Goal: Information Seeking & Learning: Compare options

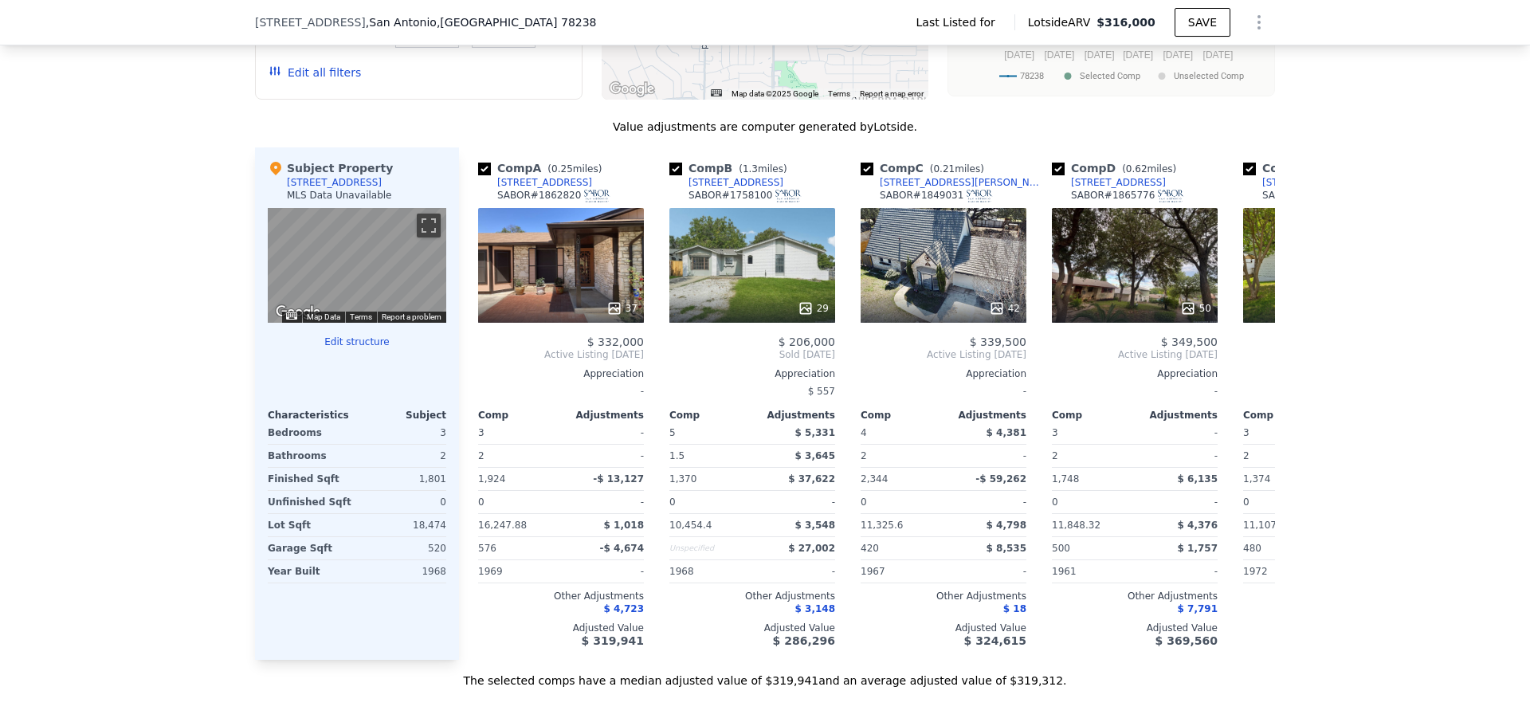
scroll to position [1270, 0]
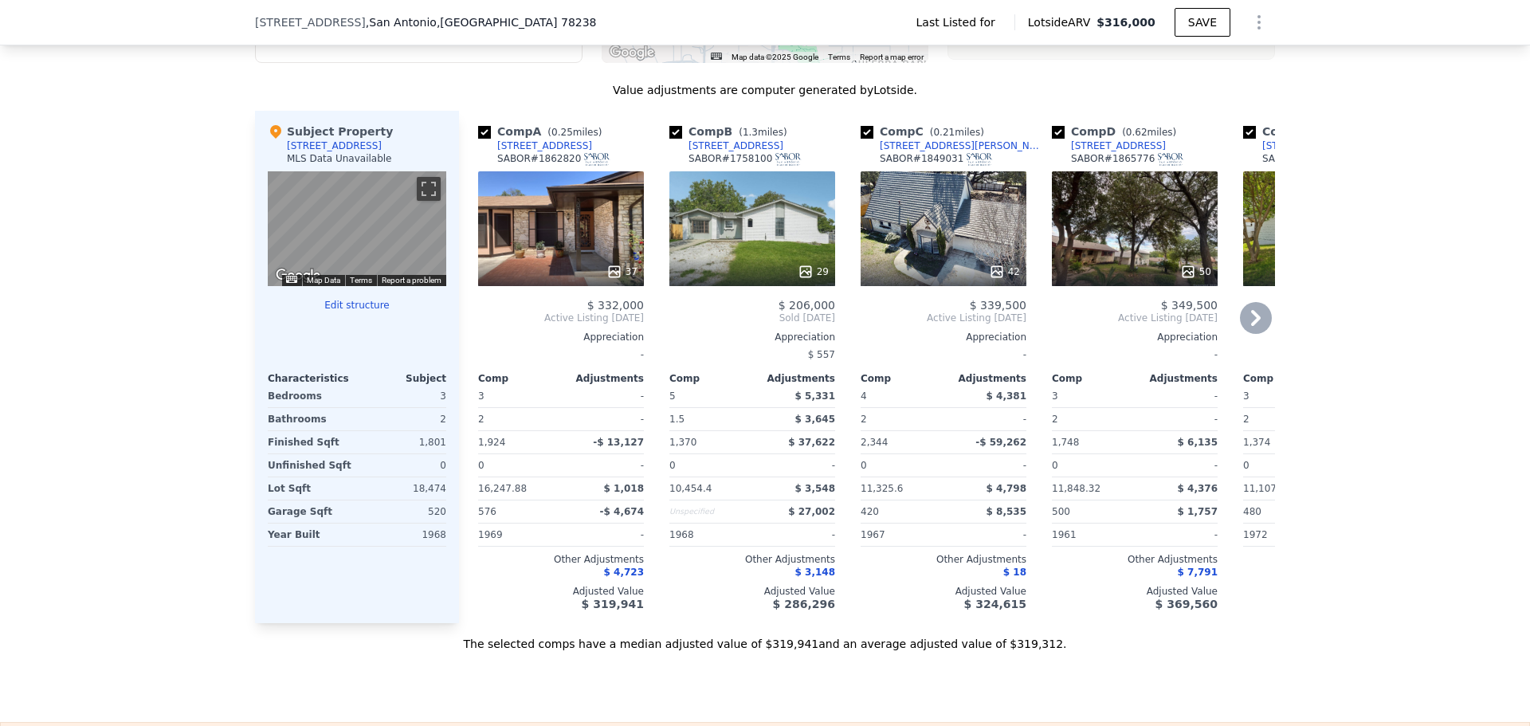
click at [559, 229] on div "37" at bounding box center [561, 228] width 166 height 115
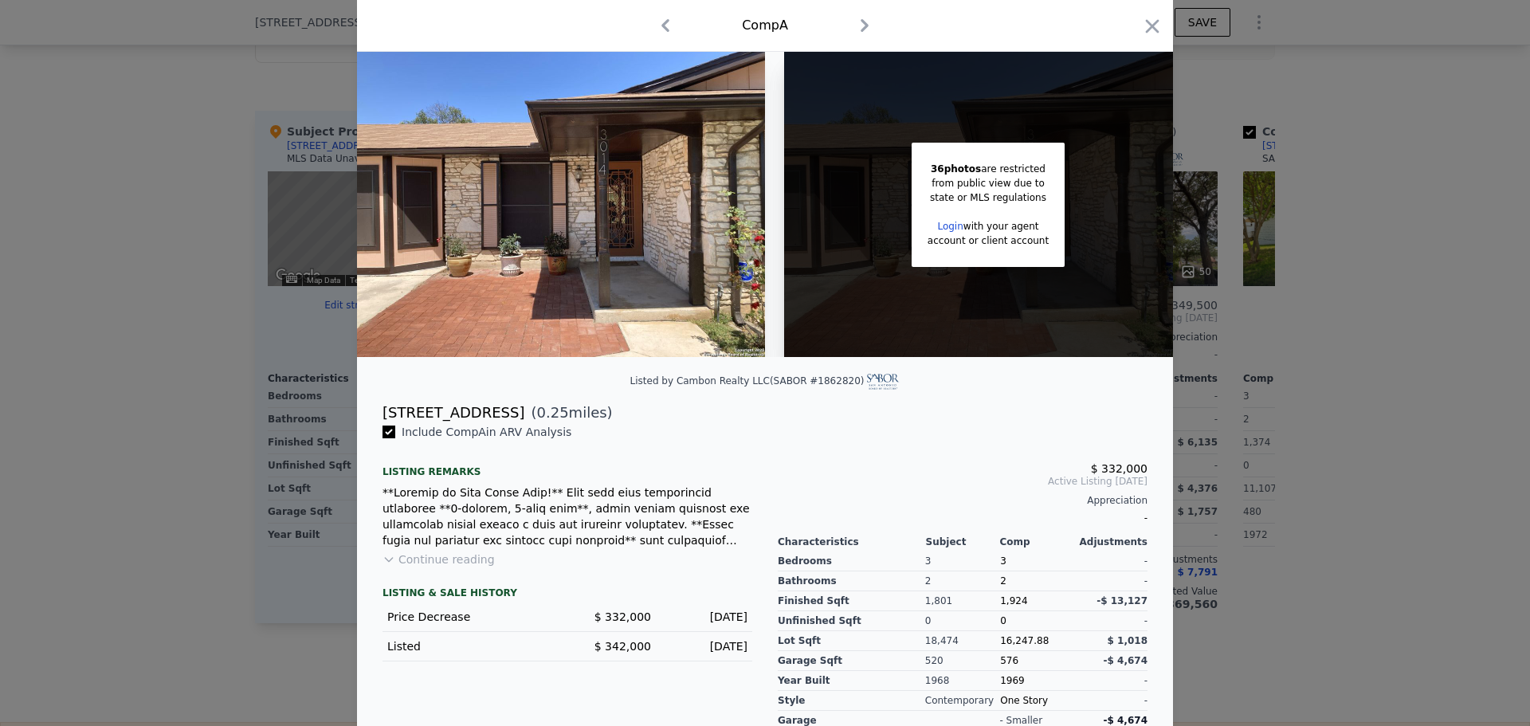
scroll to position [143, 0]
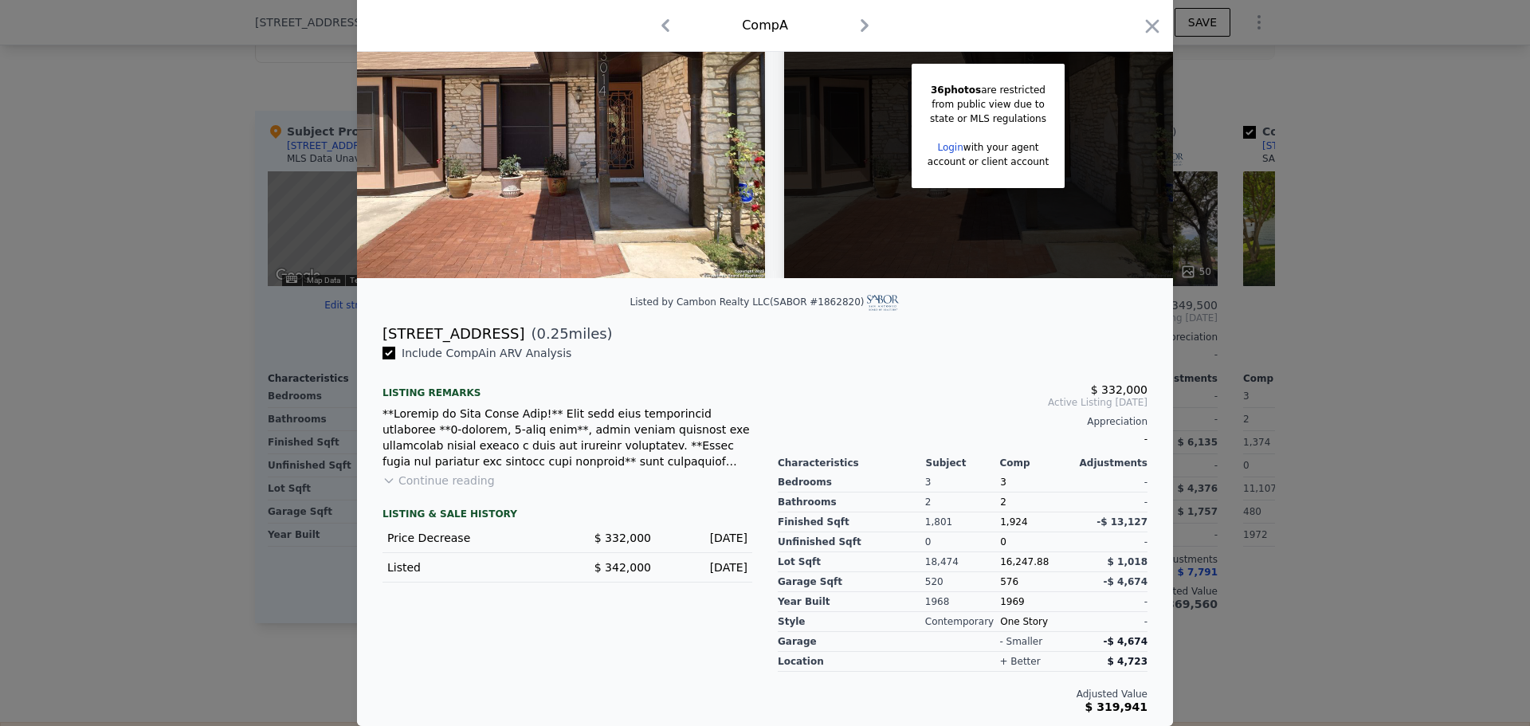
click at [852, 29] on icon "button" at bounding box center [865, 26] width 26 height 26
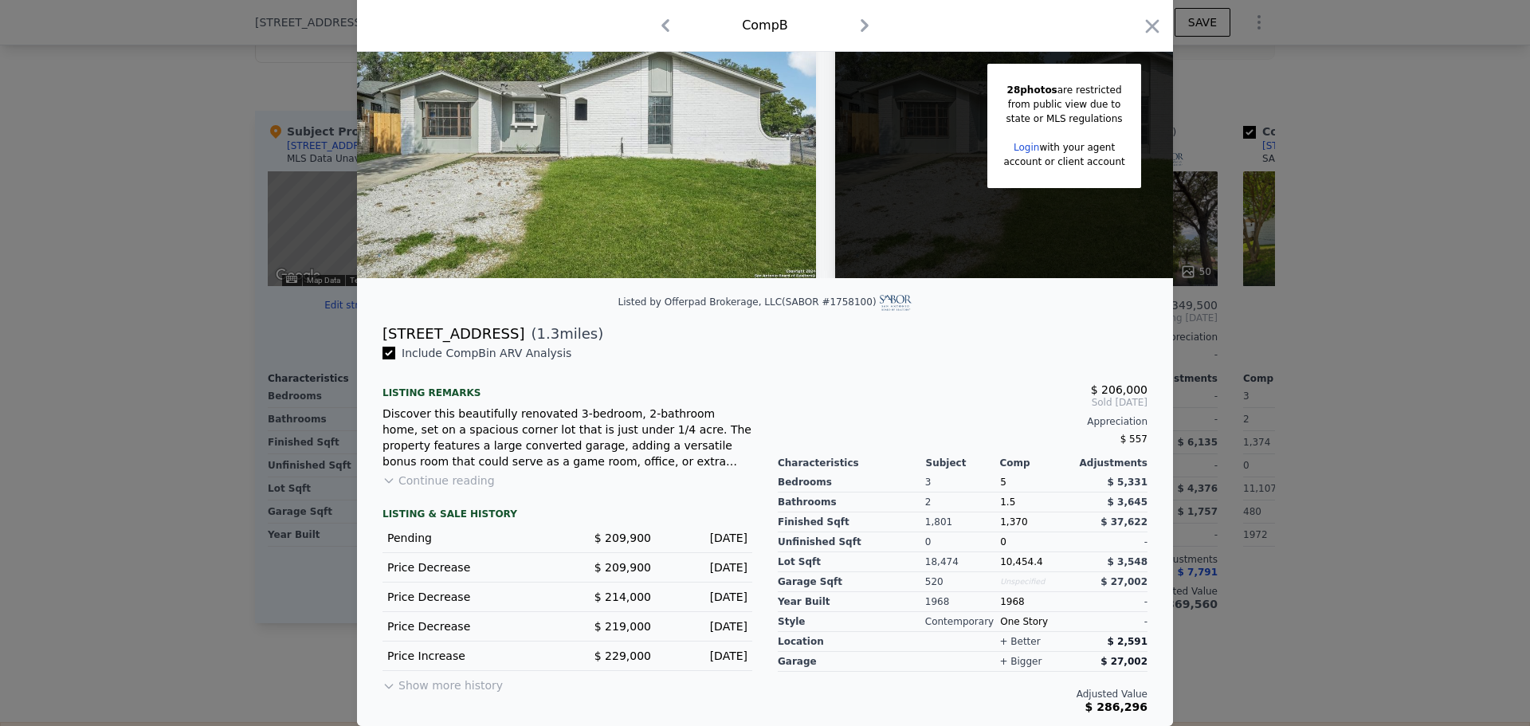
click at [1463, 190] on div at bounding box center [765, 363] width 1530 height 726
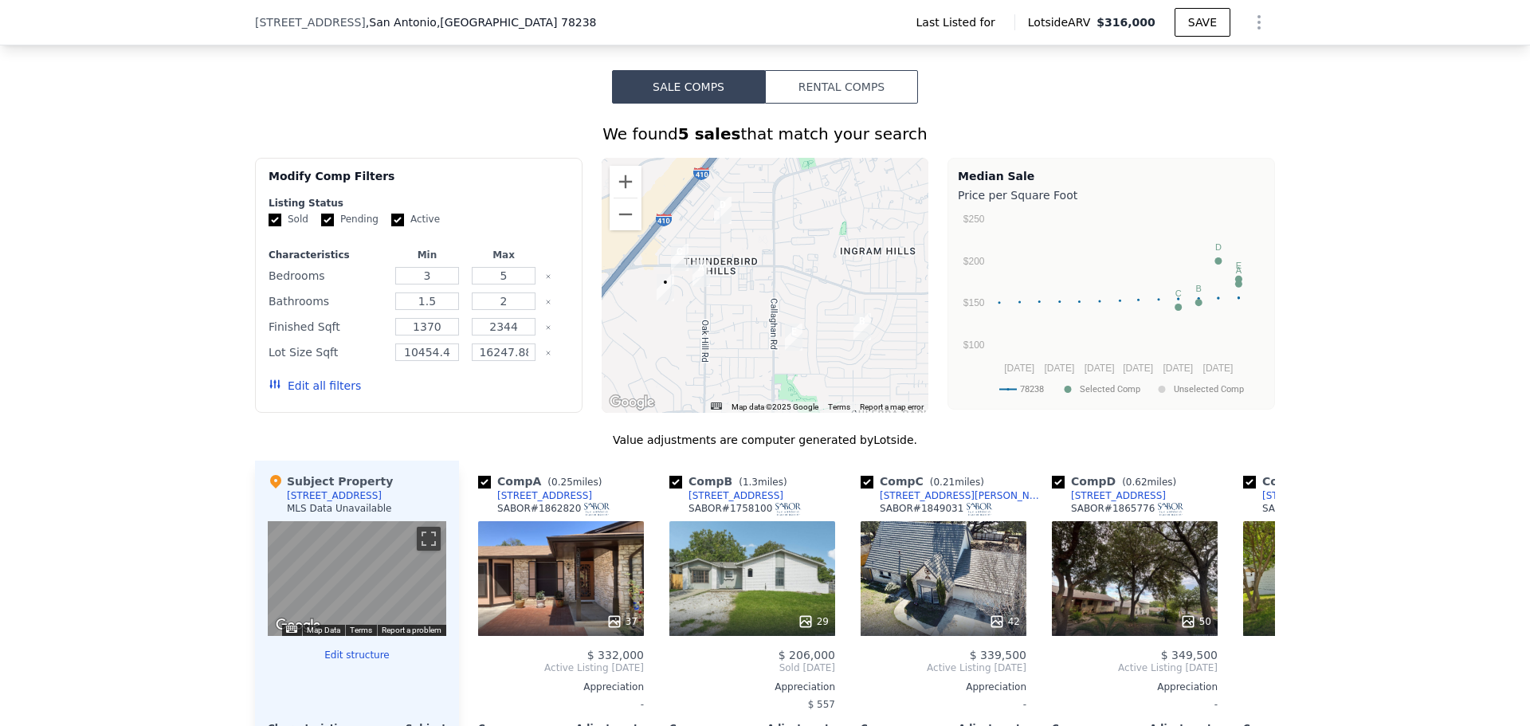
scroll to position [871, 0]
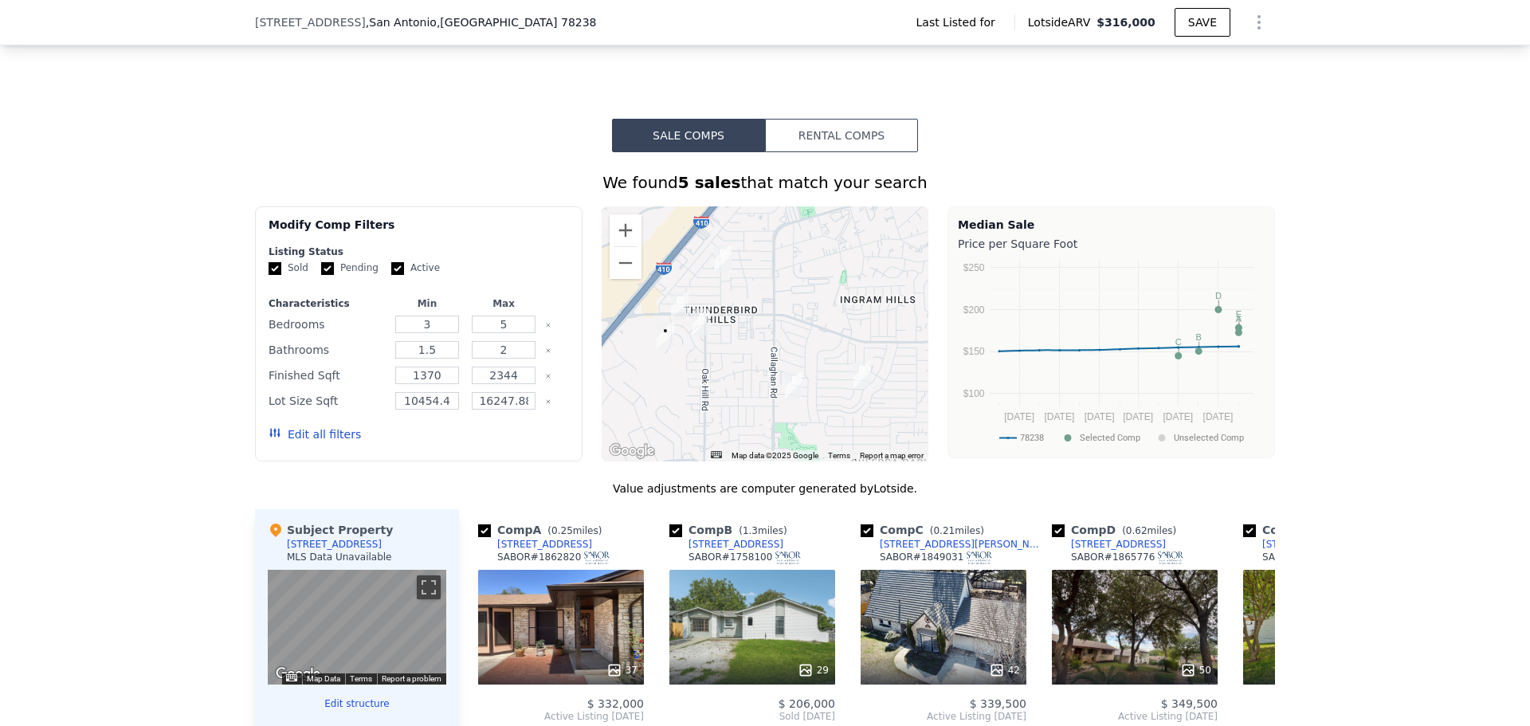
click at [317, 435] on button "Edit all filters" at bounding box center [315, 434] width 92 height 16
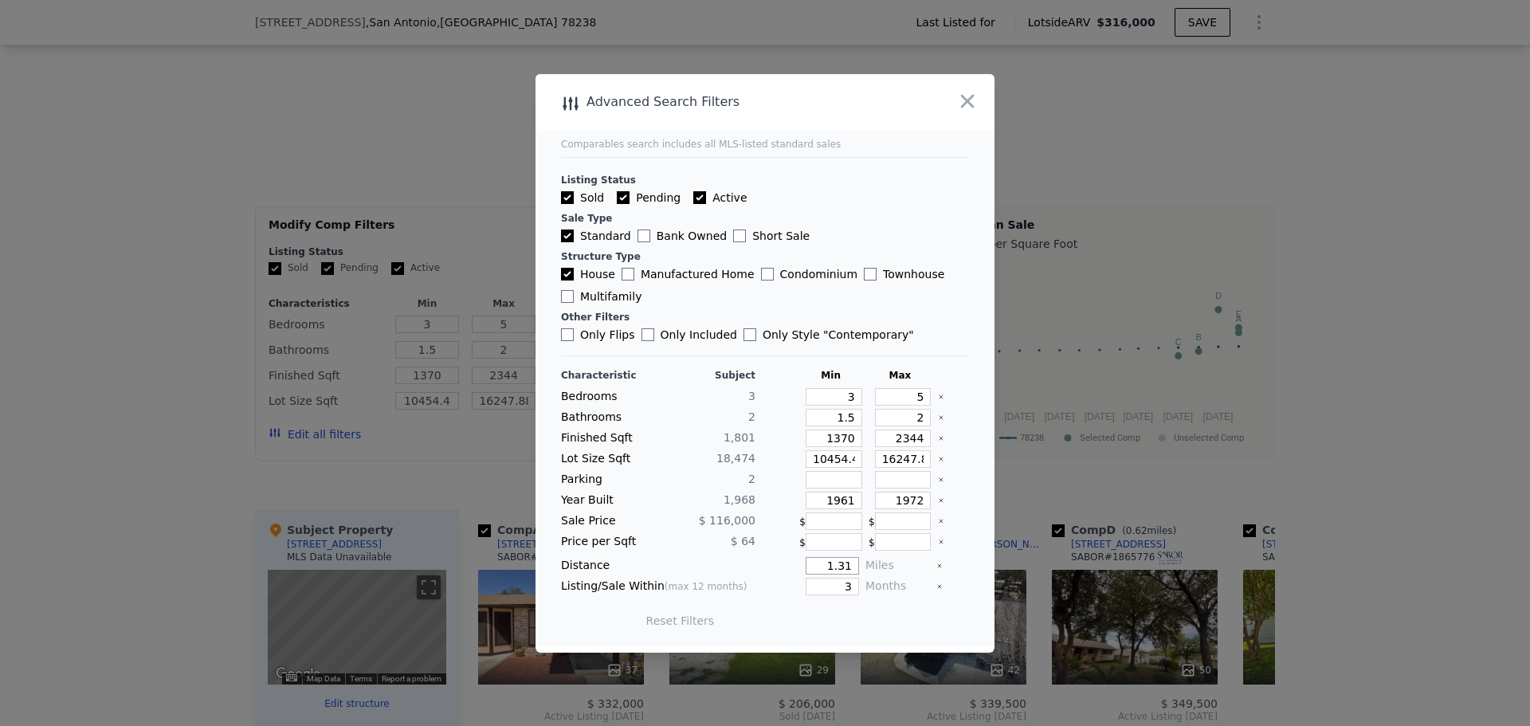
drag, startPoint x: 846, startPoint y: 567, endPoint x: 808, endPoint y: 569, distance: 38.3
click at [809, 569] on input "1.31" at bounding box center [832, 566] width 53 height 18
type input "0.5"
drag, startPoint x: 849, startPoint y: 587, endPoint x: 808, endPoint y: 593, distance: 41.1
click at [808, 593] on input "3" at bounding box center [832, 587] width 53 height 18
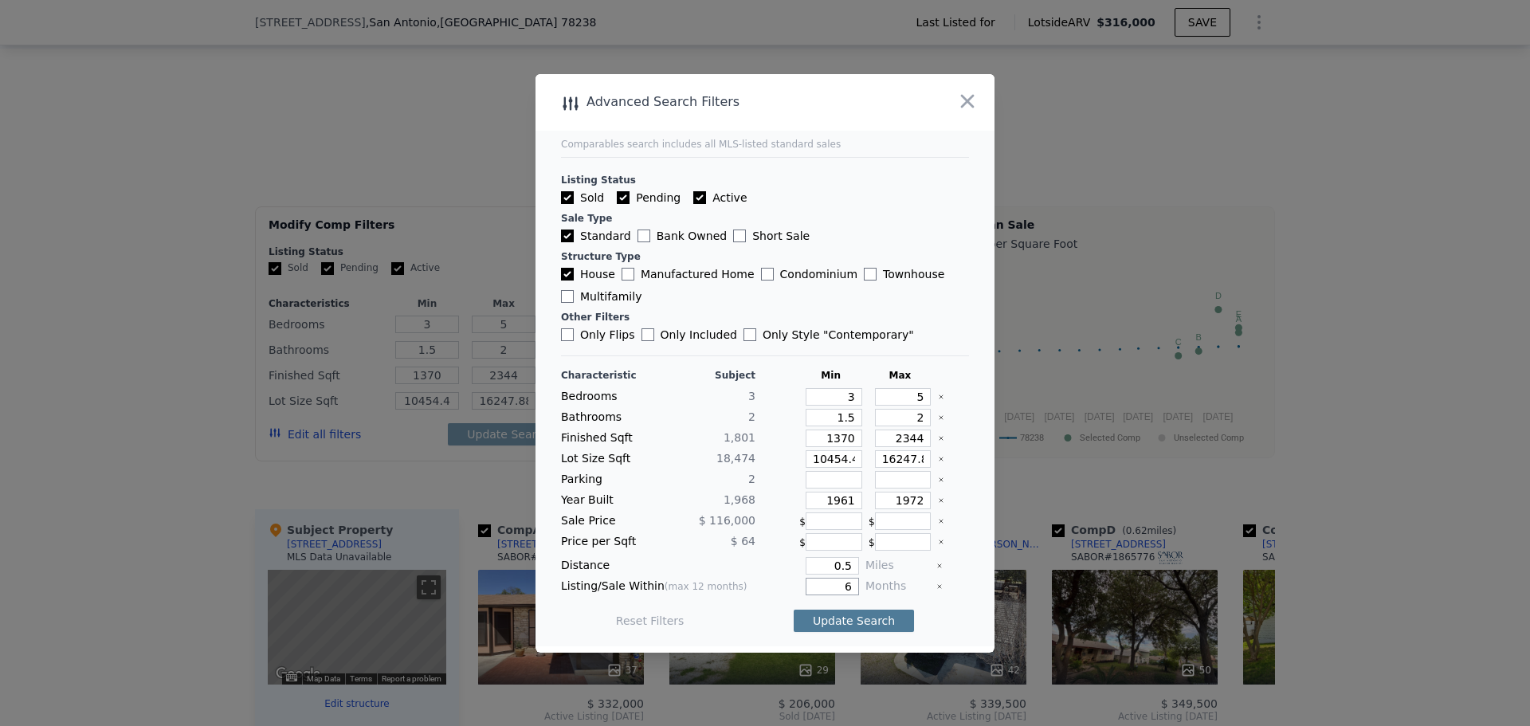
type input "6"
click at [870, 613] on button "Update Search" at bounding box center [854, 621] width 120 height 22
click at [950, 425] on div at bounding box center [953, 418] width 31 height 18
drag, startPoint x: 846, startPoint y: 461, endPoint x: 745, endPoint y: 472, distance: 101.0
click at [745, 472] on div "Characteristic Subject Min Max Bedrooms 3 3 5 Bathrooms 2 1.5 2 Finished Sqft 1…" at bounding box center [765, 506] width 408 height 274
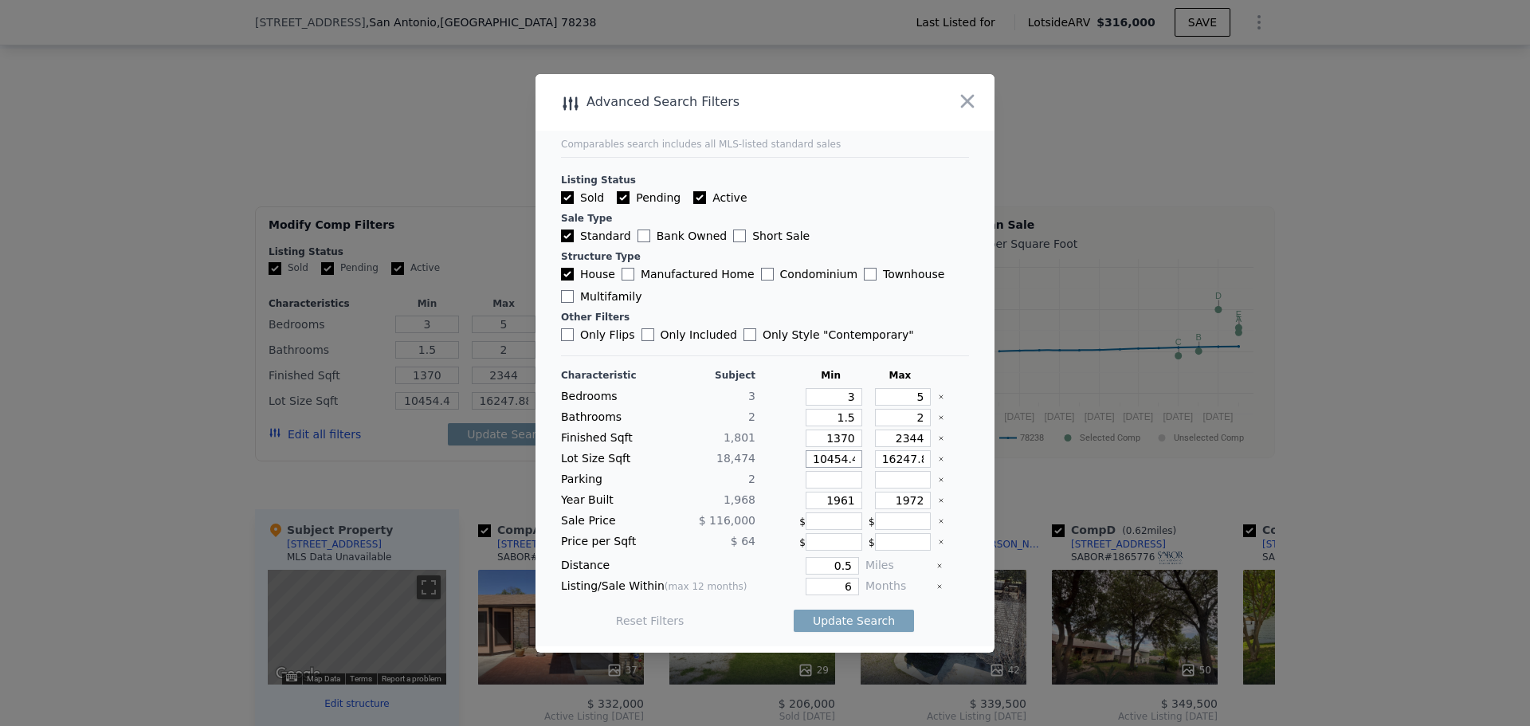
type input "1"
type input "10"
type input "100"
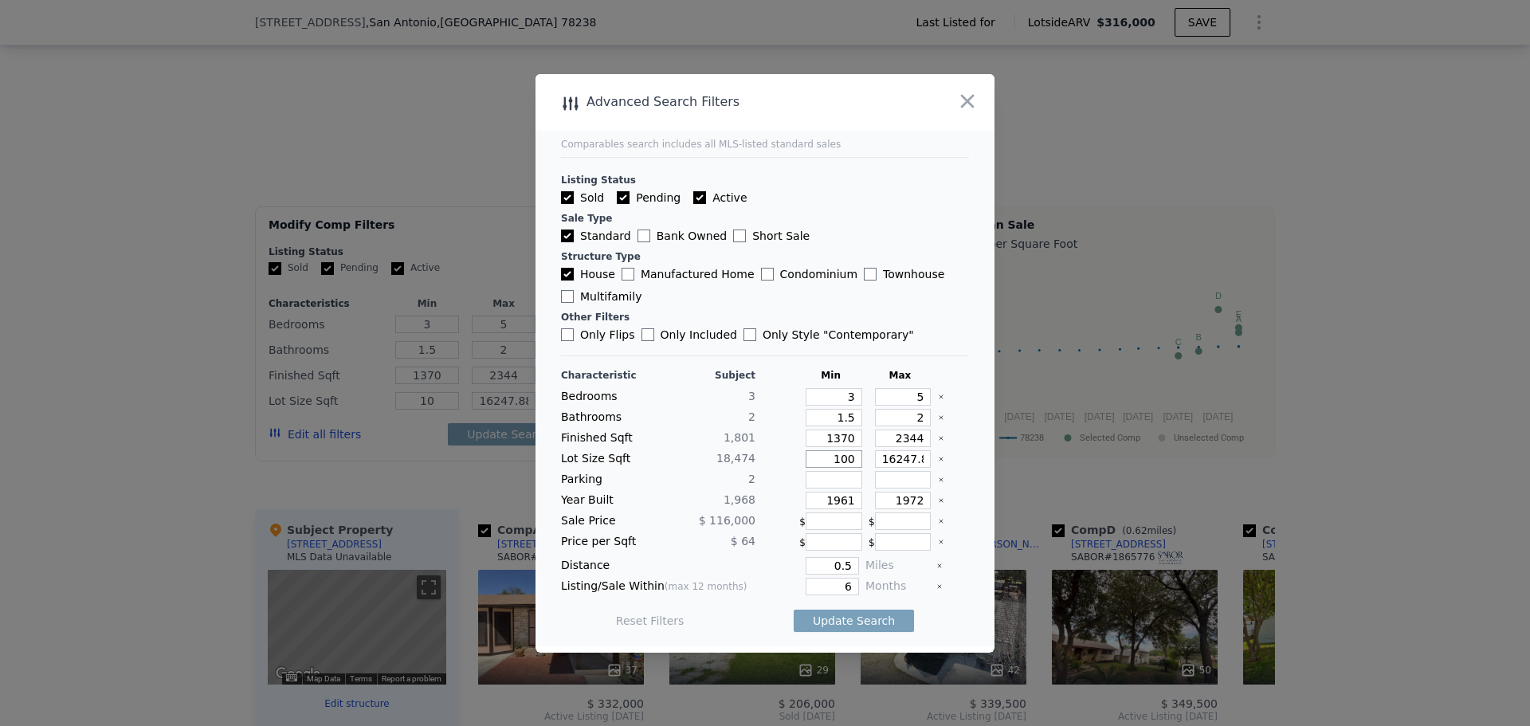
type input "100"
type input "1000"
type input "10000"
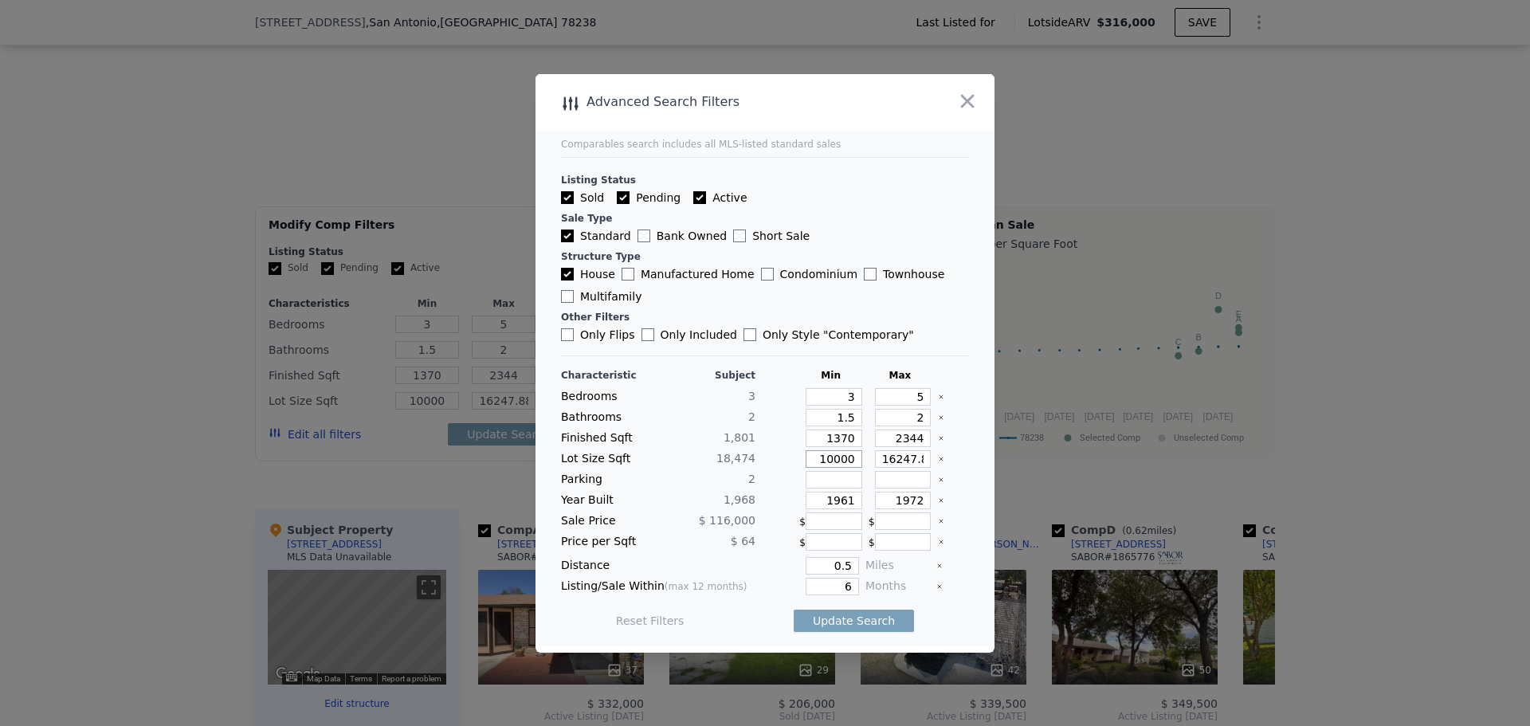
type input "10000"
type input "2"
type input "25"
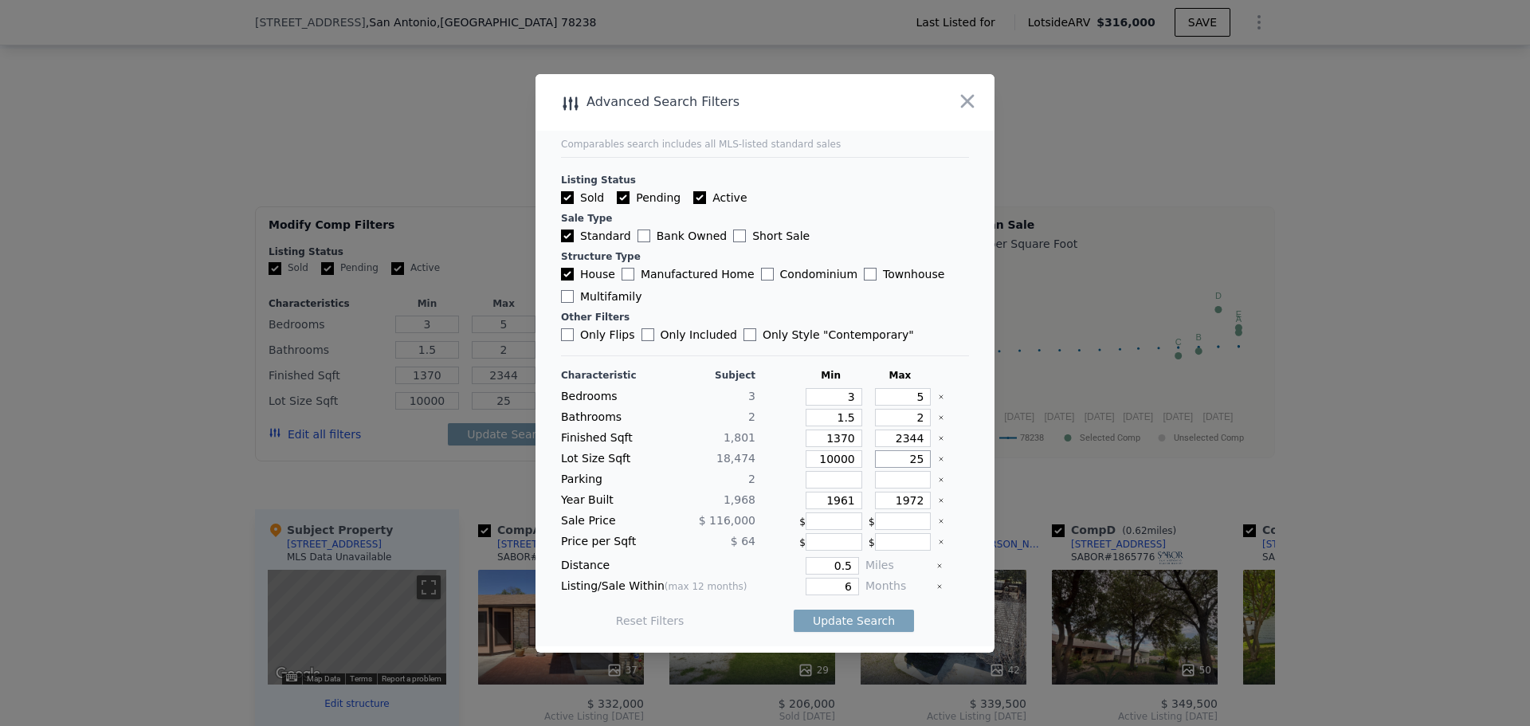
type input "250"
type input "2500"
type input "25000"
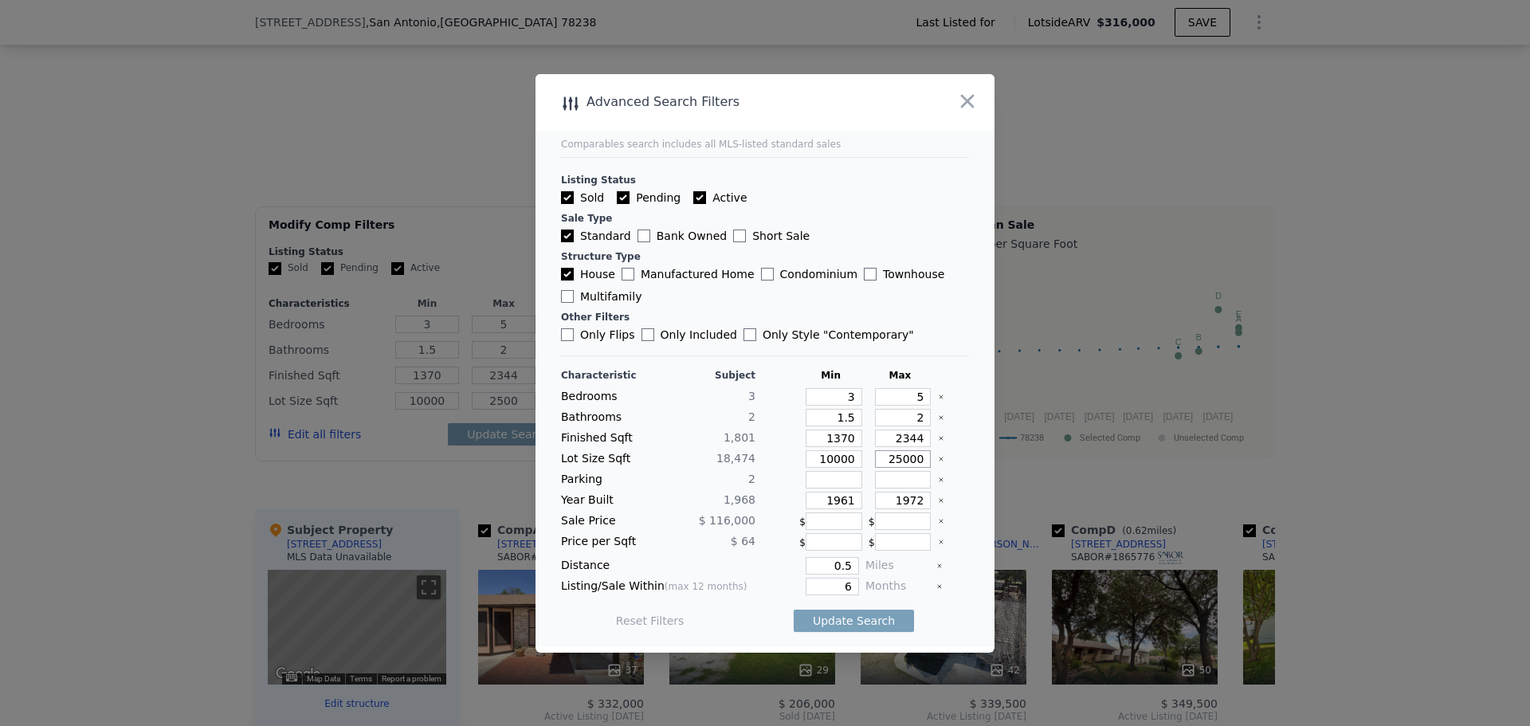
type input "25000"
click at [862, 622] on button "Update Search" at bounding box center [854, 621] width 120 height 22
checkbox input "false"
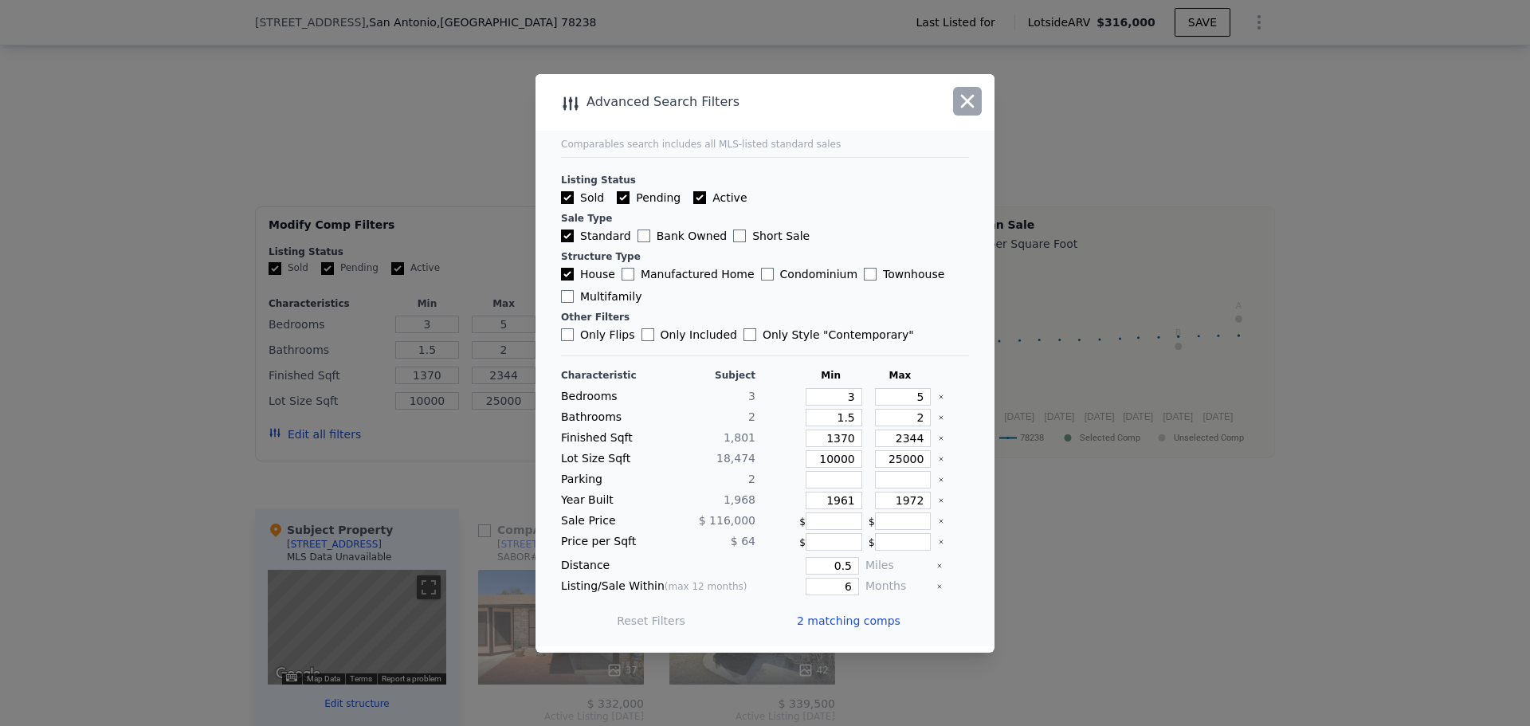
click at [967, 107] on icon "button" at bounding box center [967, 101] width 22 height 22
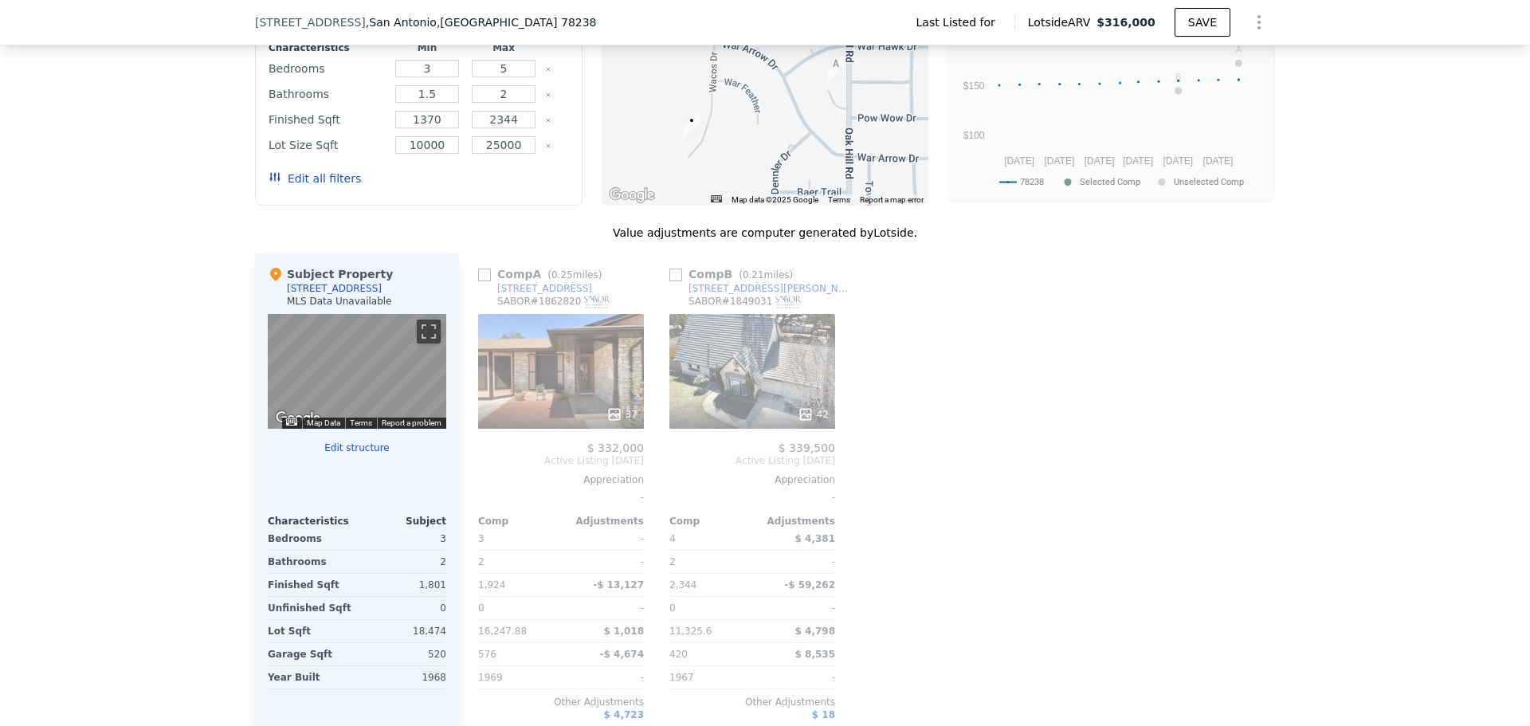
scroll to position [951, 0]
